Goal: Check status: Check status

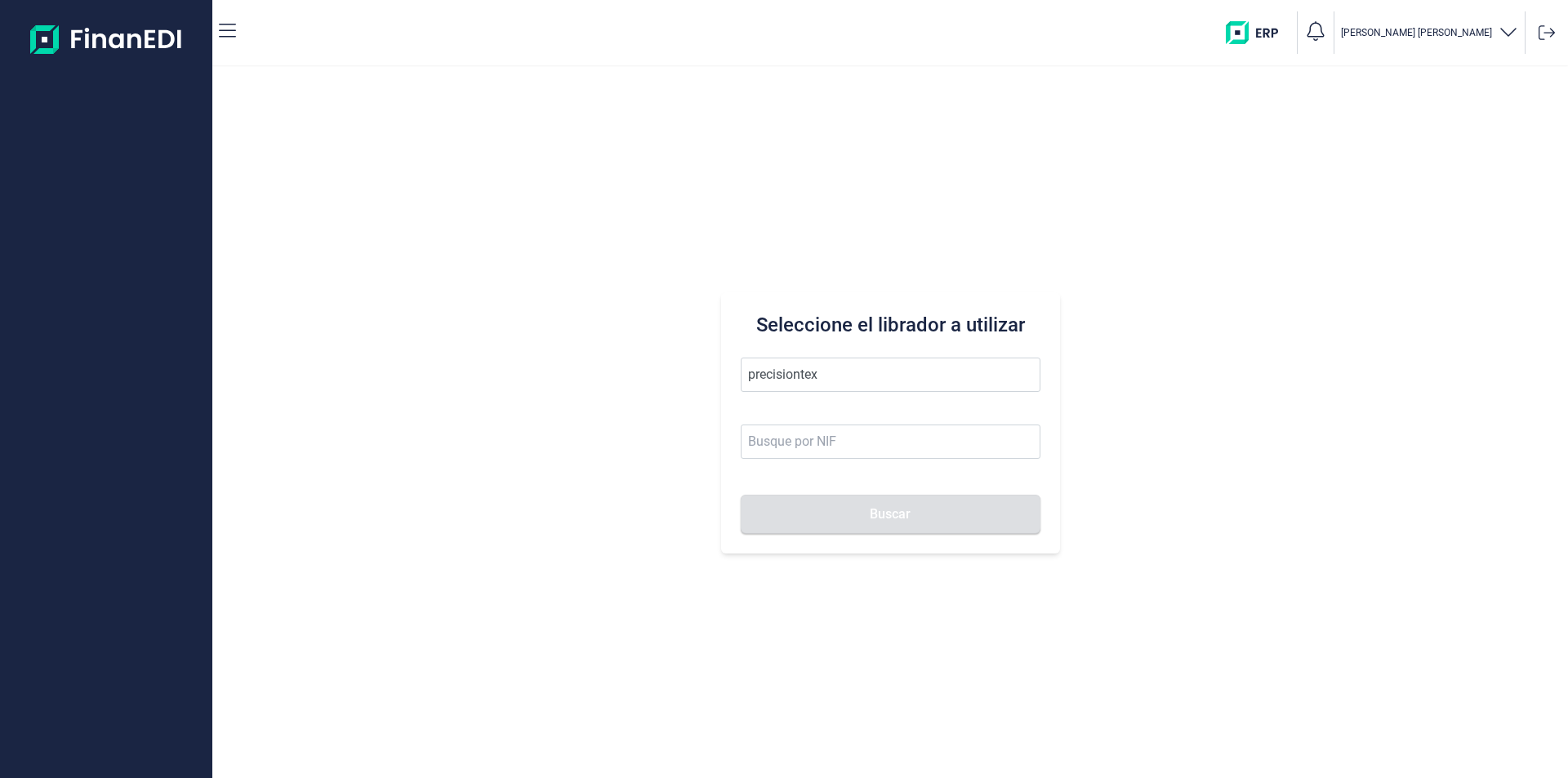
click at [740, 495] on button "Buscar" at bounding box center [889, 514] width 299 height 39
click at [804, 416] on li "PRECISIONTEX SL" at bounding box center [889, 414] width 299 height 33
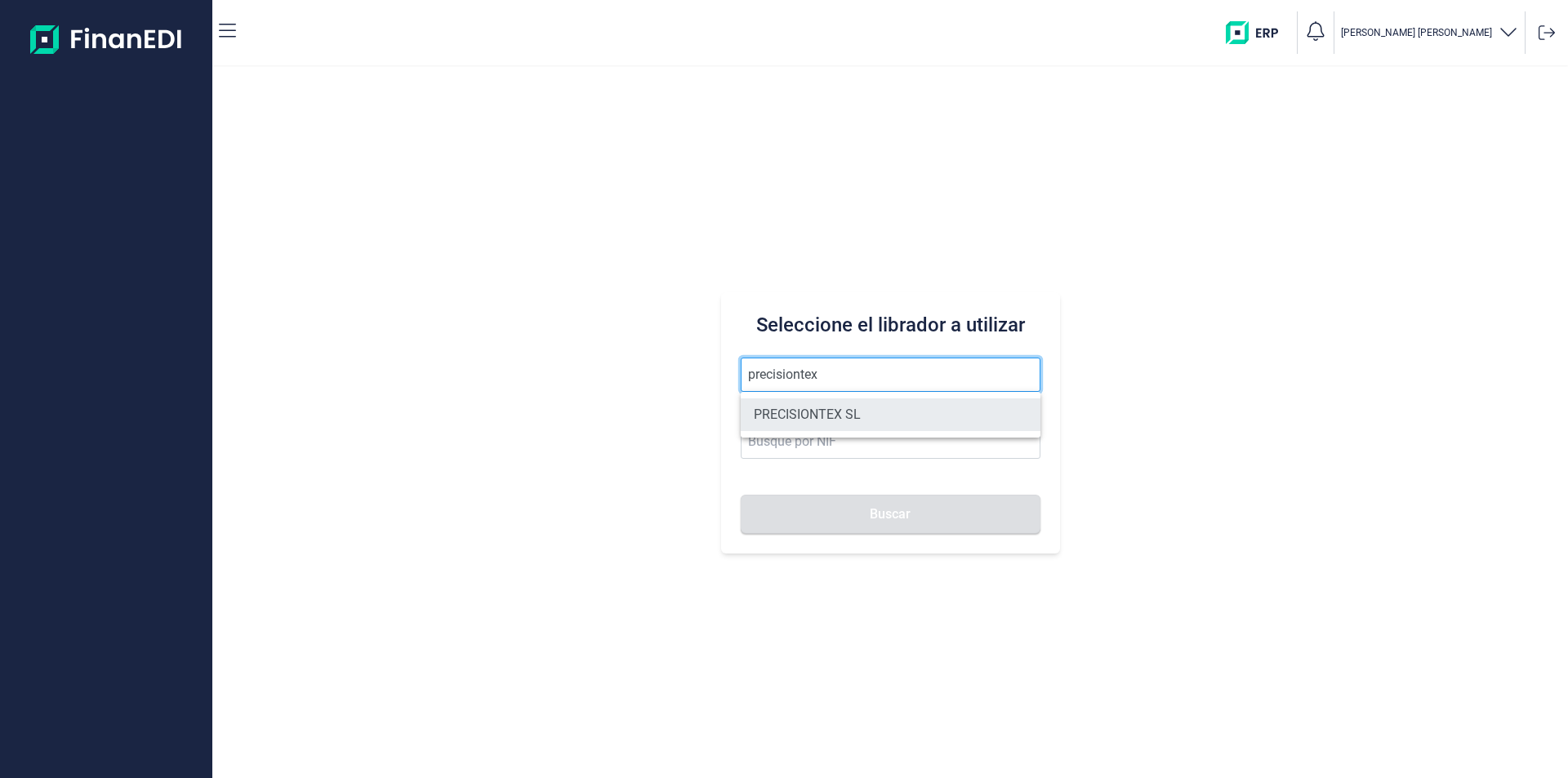
type input "PRECISIONTEX SL"
type input "B97183255"
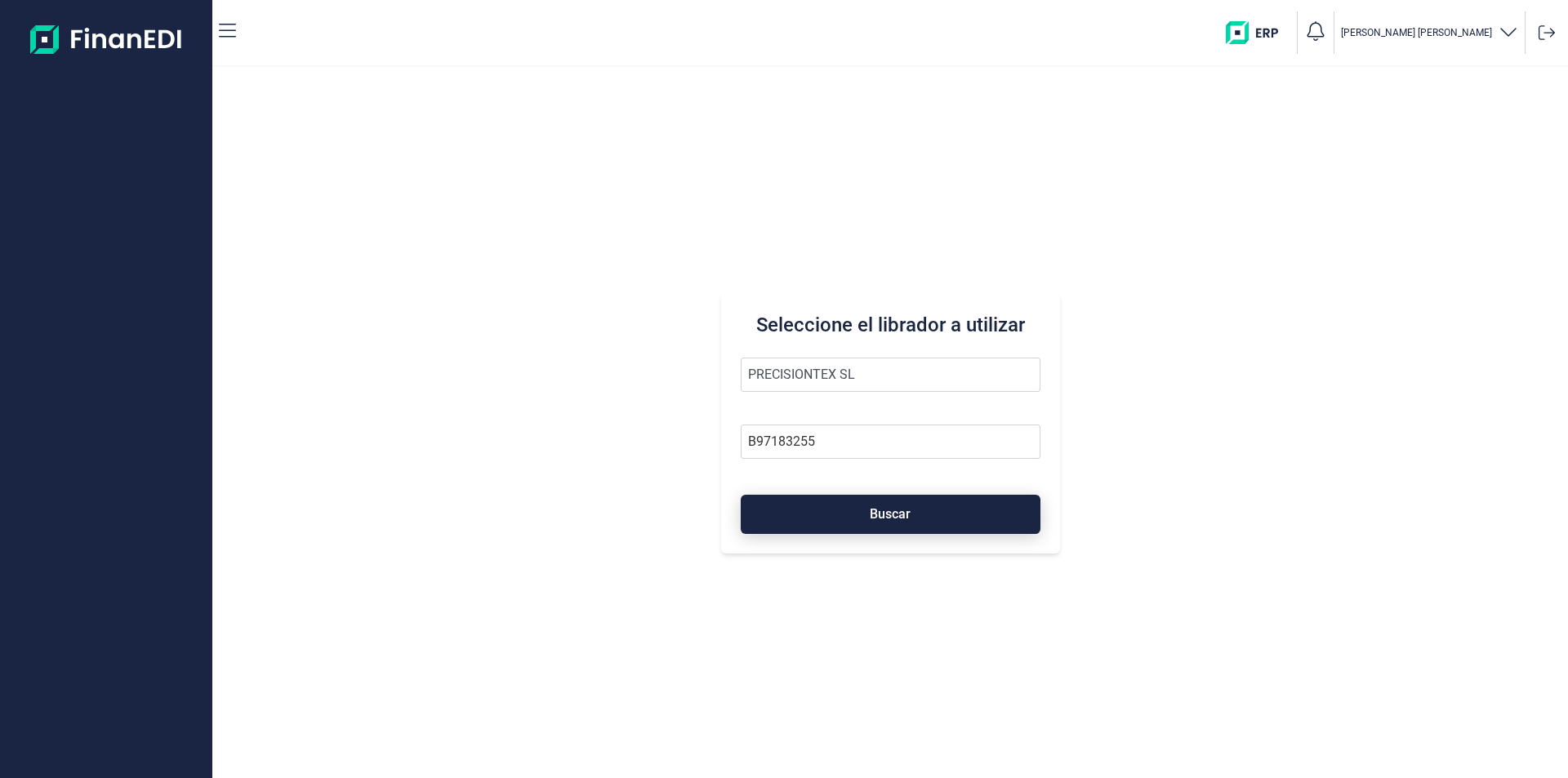
click at [808, 512] on button "Buscar" at bounding box center [889, 514] width 299 height 39
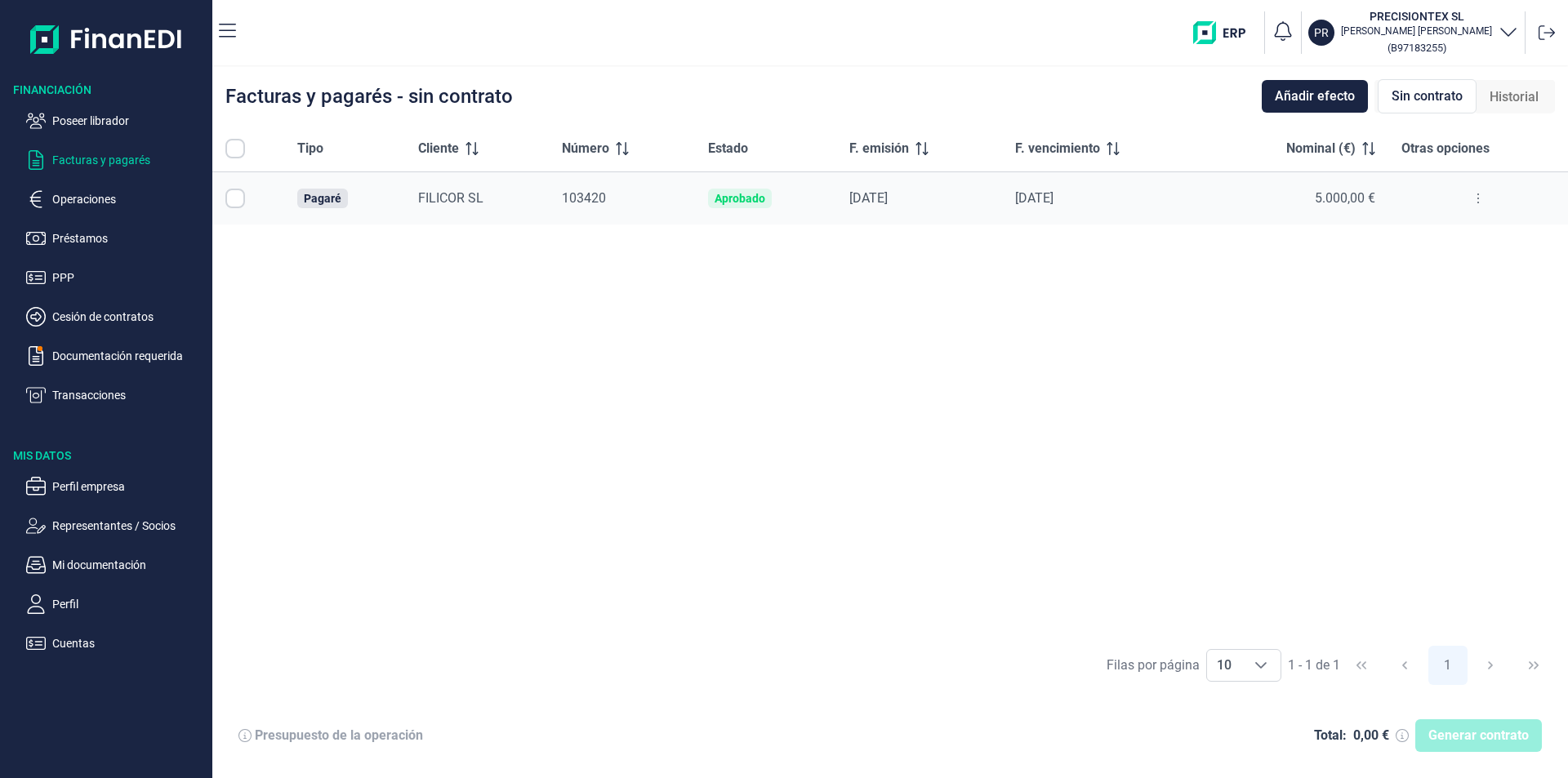
checkbox input "true"
click at [111, 117] on p "Poseer librador" at bounding box center [129, 120] width 154 height 20
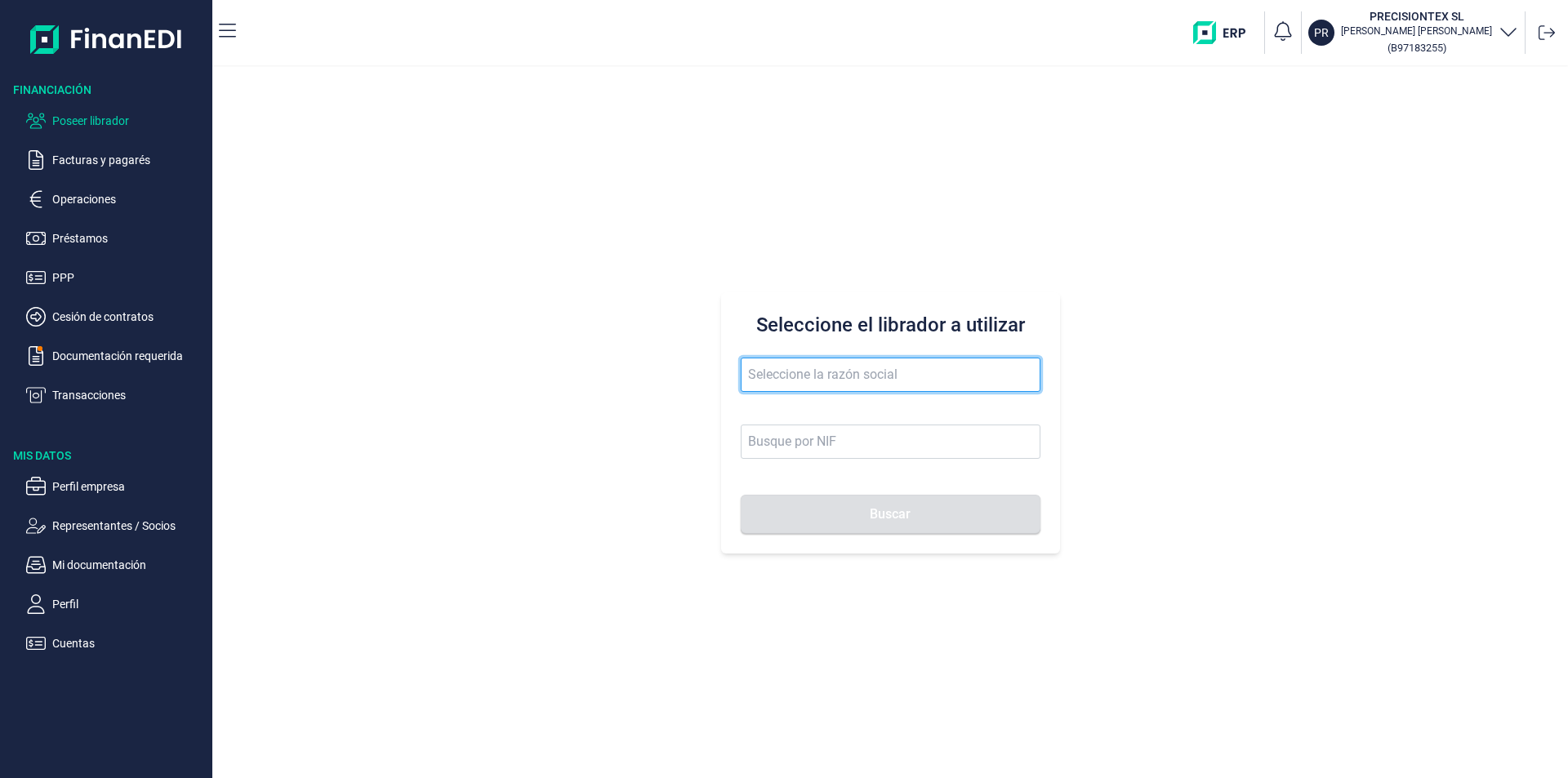
click at [788, 377] on input "text" at bounding box center [889, 375] width 299 height 34
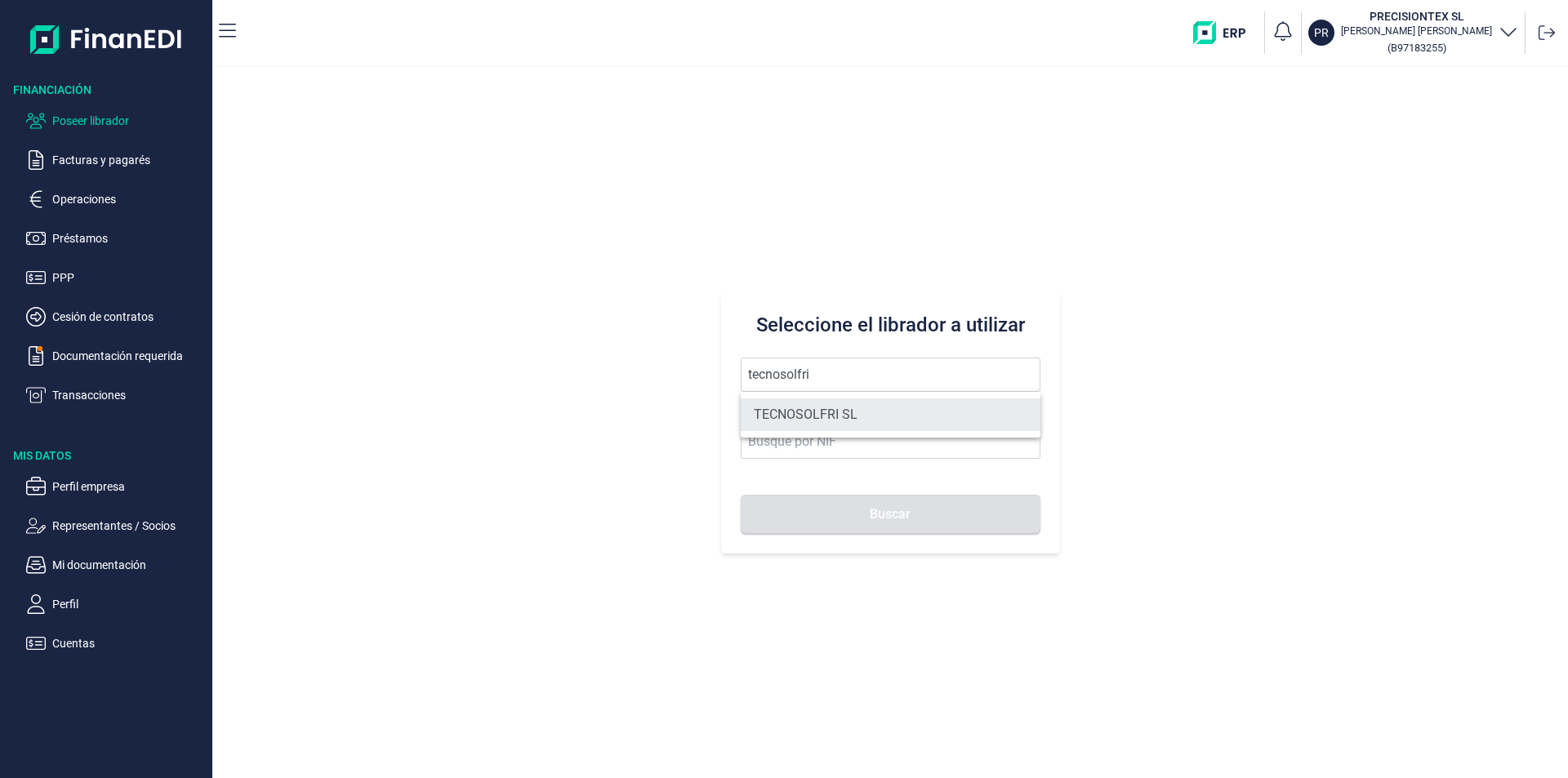
click at [828, 416] on li "TECNOSOLFRI SL" at bounding box center [889, 414] width 299 height 33
type input "TECNOSOLFRI SL"
type input "B83326884"
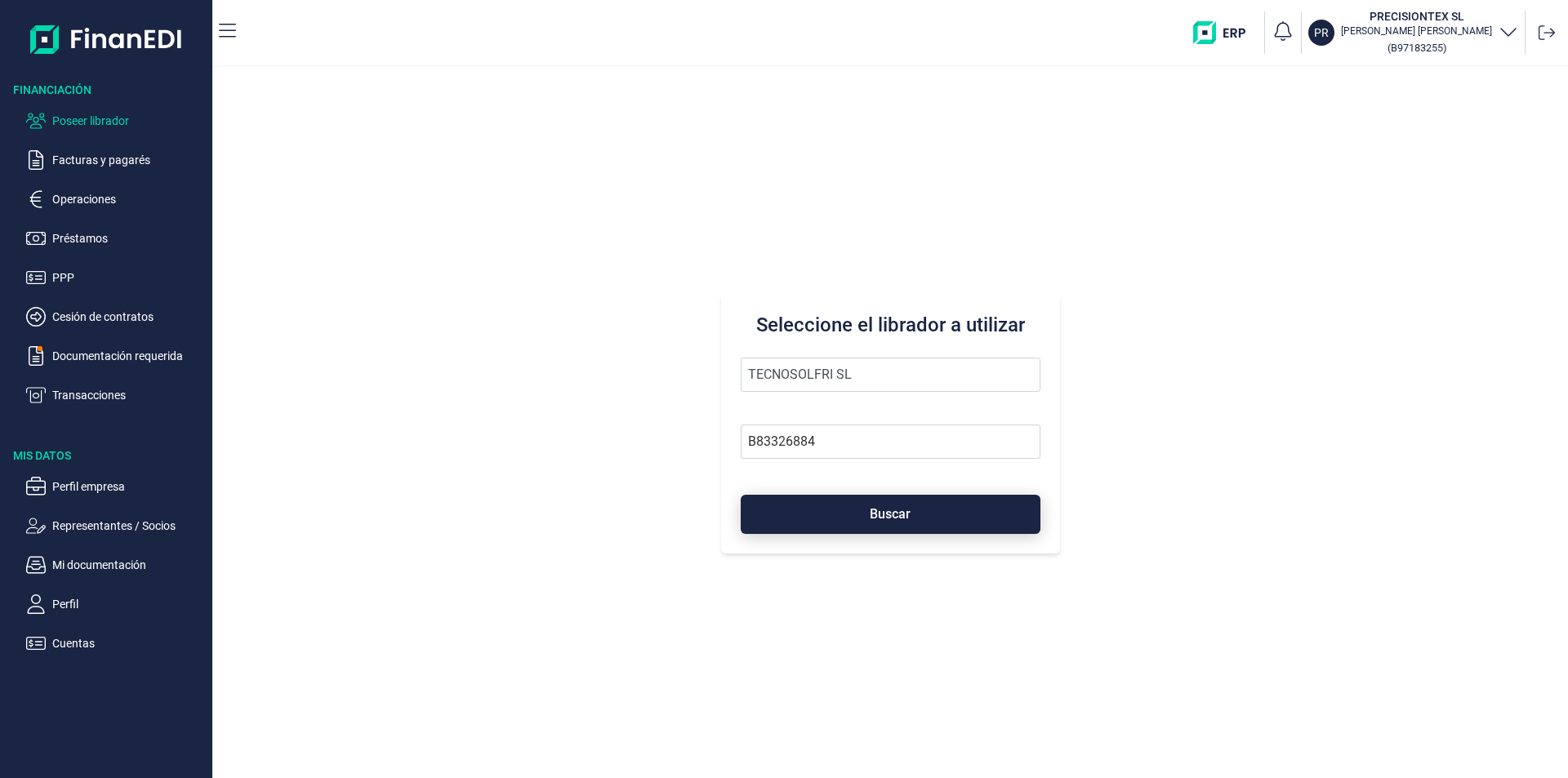
click at [848, 512] on button "Buscar" at bounding box center [889, 514] width 299 height 39
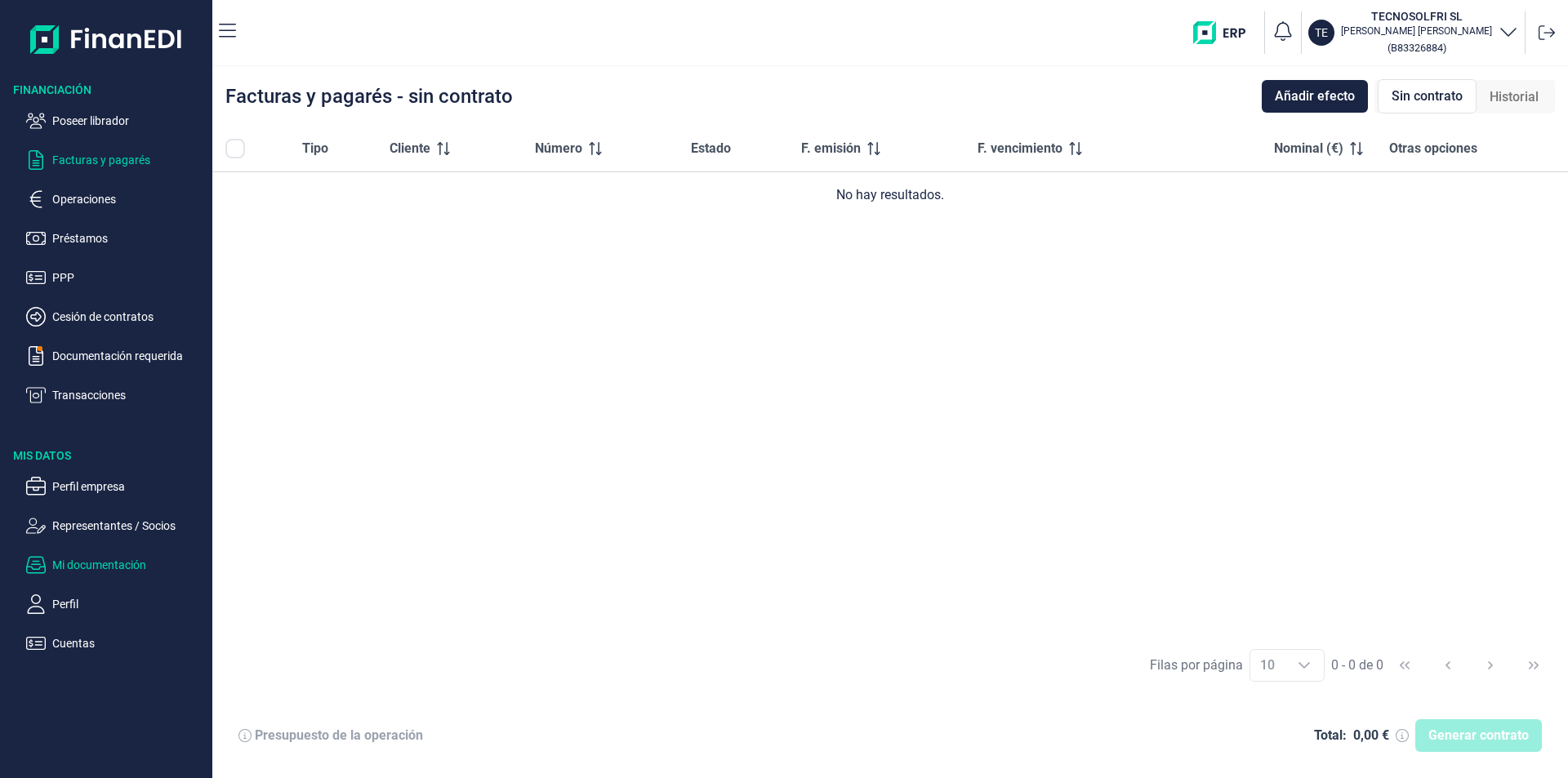
click at [92, 566] on p "Mi documentación" at bounding box center [129, 565] width 154 height 20
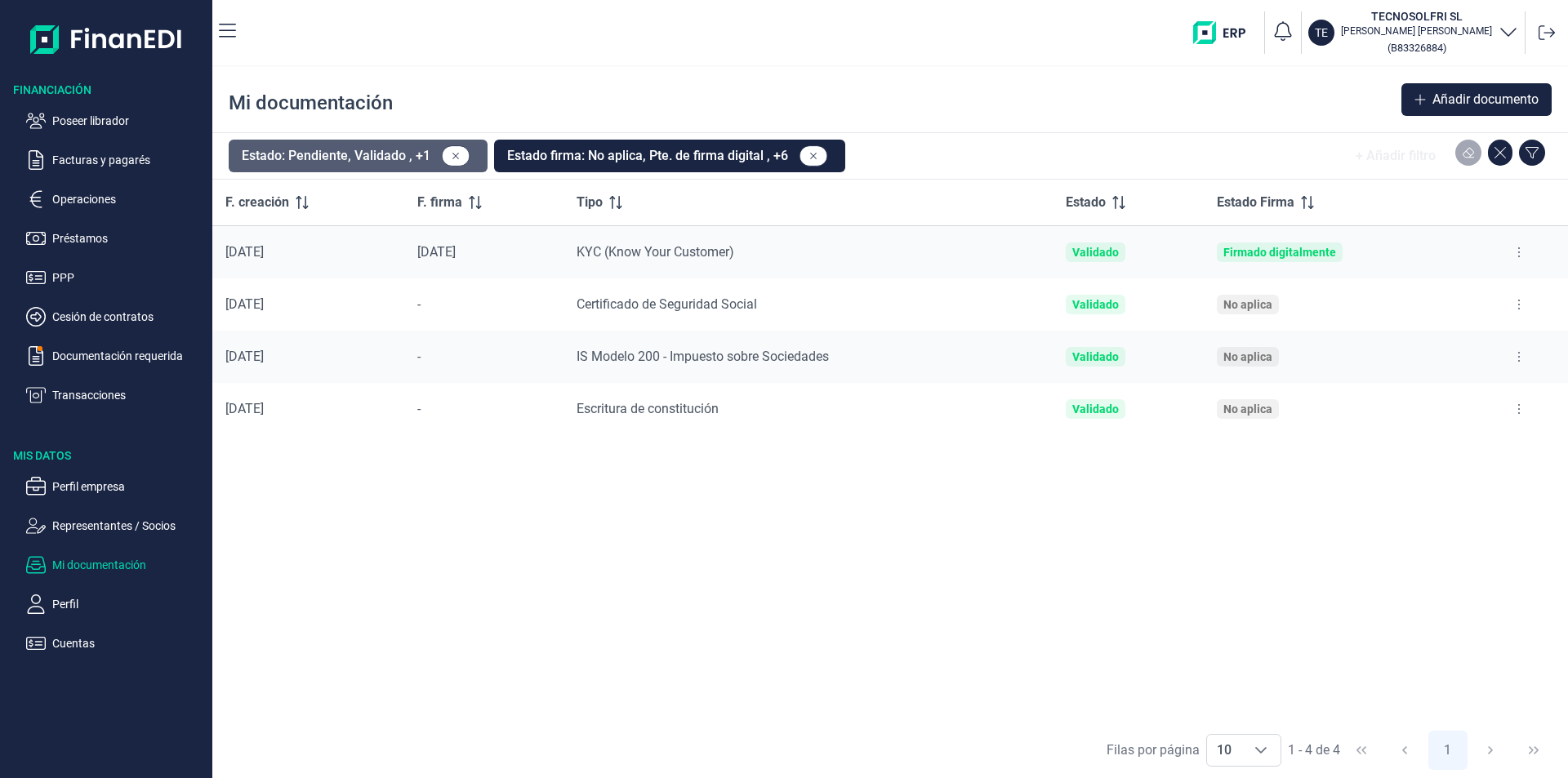
click at [404, 157] on button "Estado: Pendiente, Validado , +1" at bounding box center [358, 156] width 259 height 33
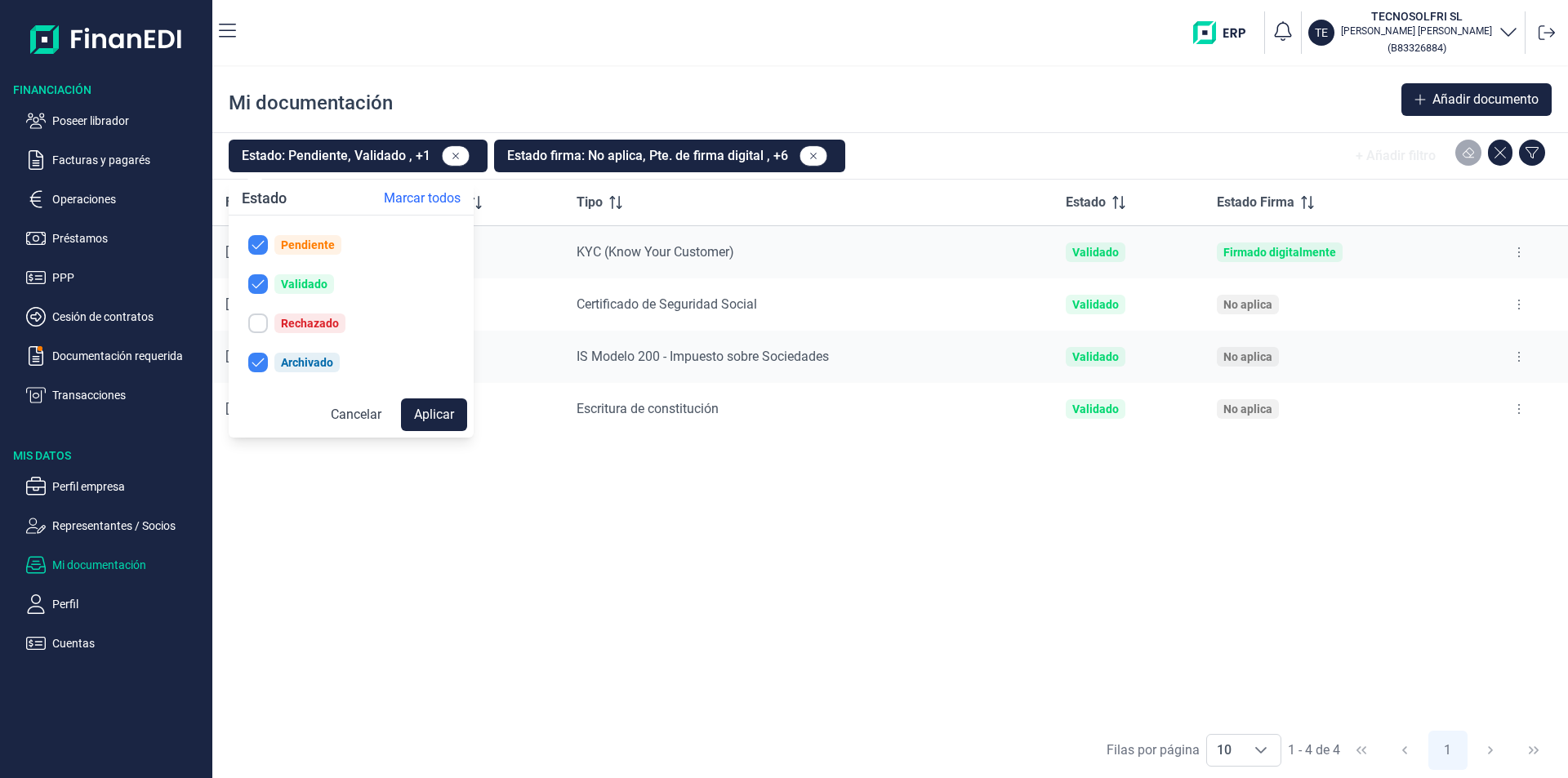
click at [299, 321] on div "Rechazado" at bounding box center [309, 323] width 58 height 13
checkbox input "true"
click at [429, 412] on button "Aplicar" at bounding box center [433, 414] width 66 height 33
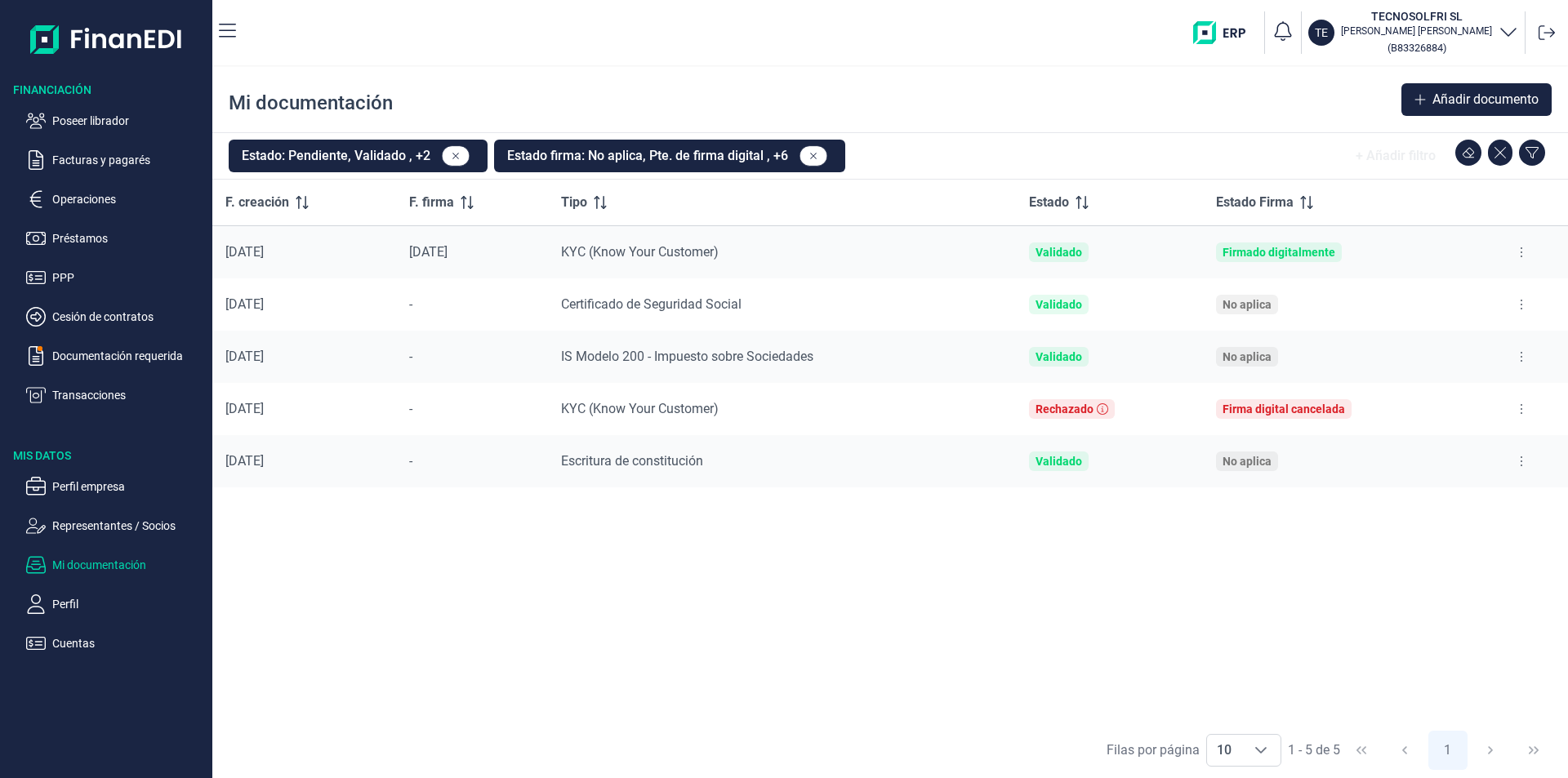
click at [813, 525] on div "F. creación F. firma Tipo Estado Estado Firma [DATE] [DATE] KYC (Know Your Cust…" at bounding box center [890, 451] width 1355 height 542
click at [1520, 357] on icon at bounding box center [1521, 357] width 4 height 13
click at [1434, 397] on span "Ver documento" at bounding box center [1421, 398] width 77 height 17
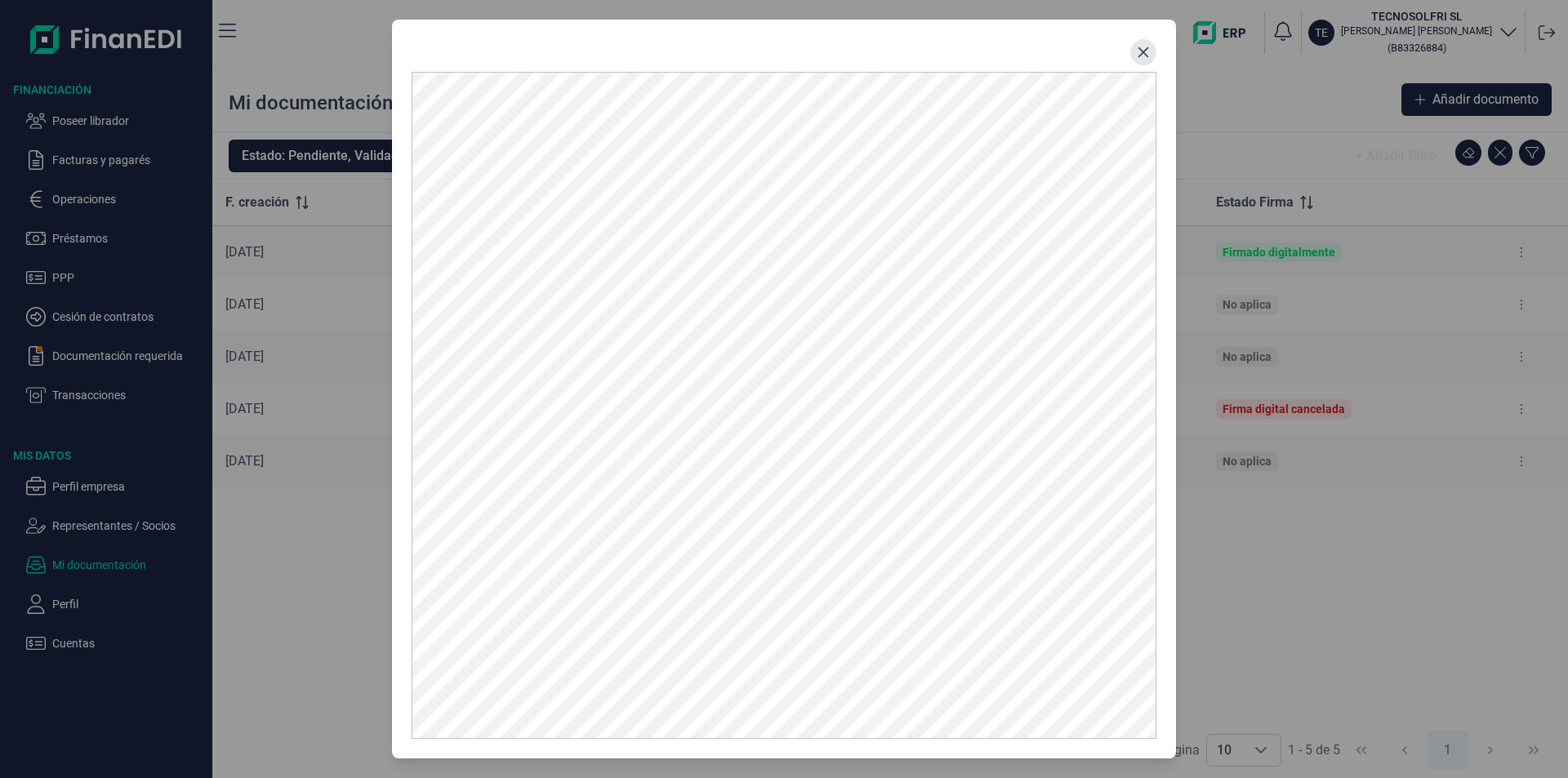
click at [1146, 57] on icon "Close" at bounding box center [1143, 52] width 13 height 13
